Goal: Information Seeking & Learning: Find specific fact

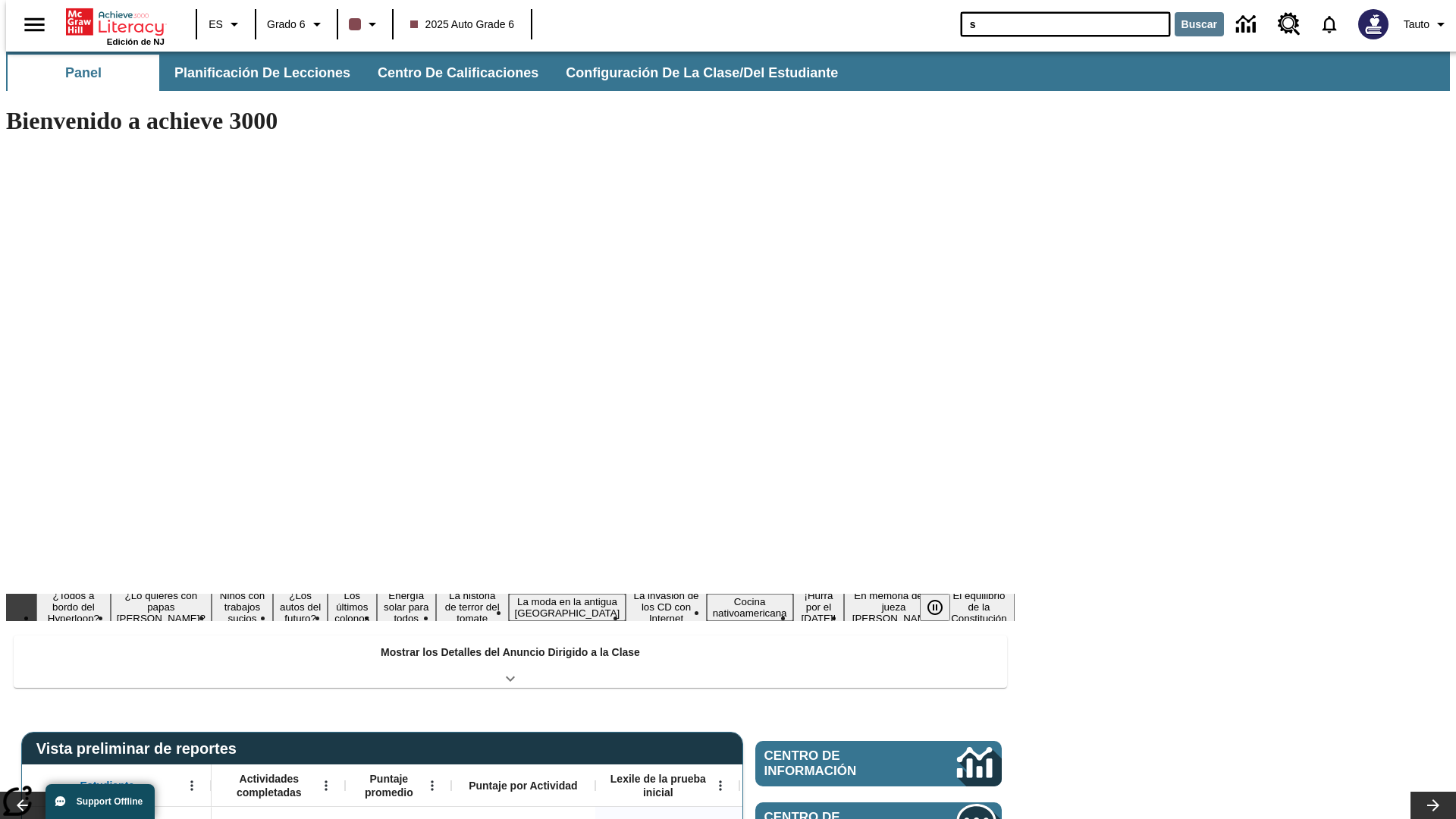
type input "s"
click at [1190, 24] on button "Buscar" at bounding box center [1198, 24] width 49 height 24
